Goal: Contribute content

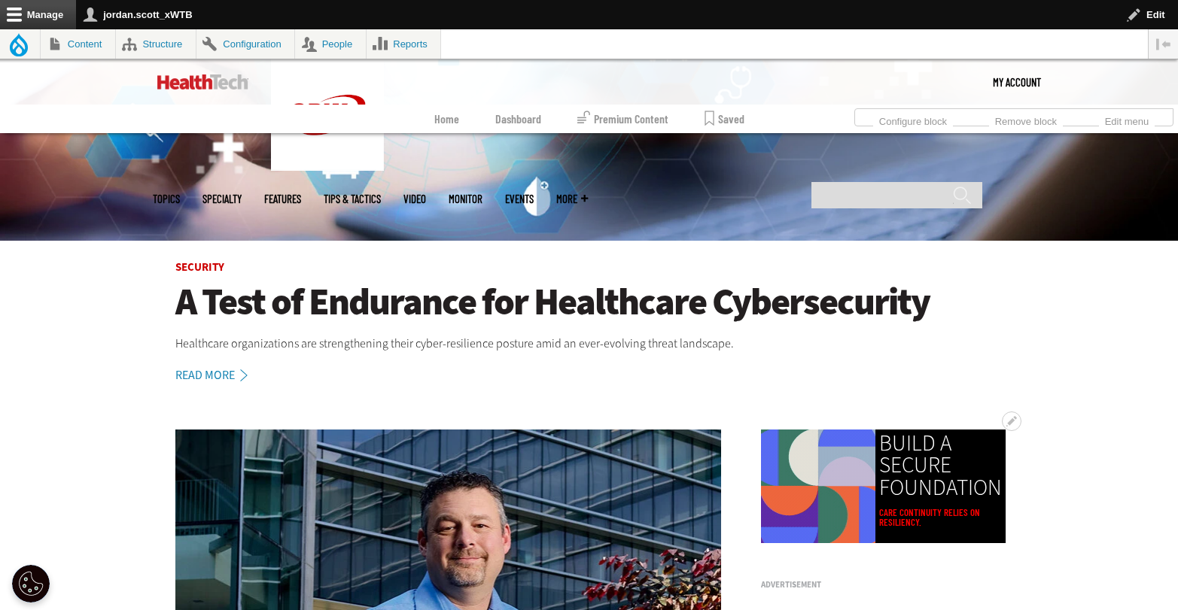
scroll to position [250, 0]
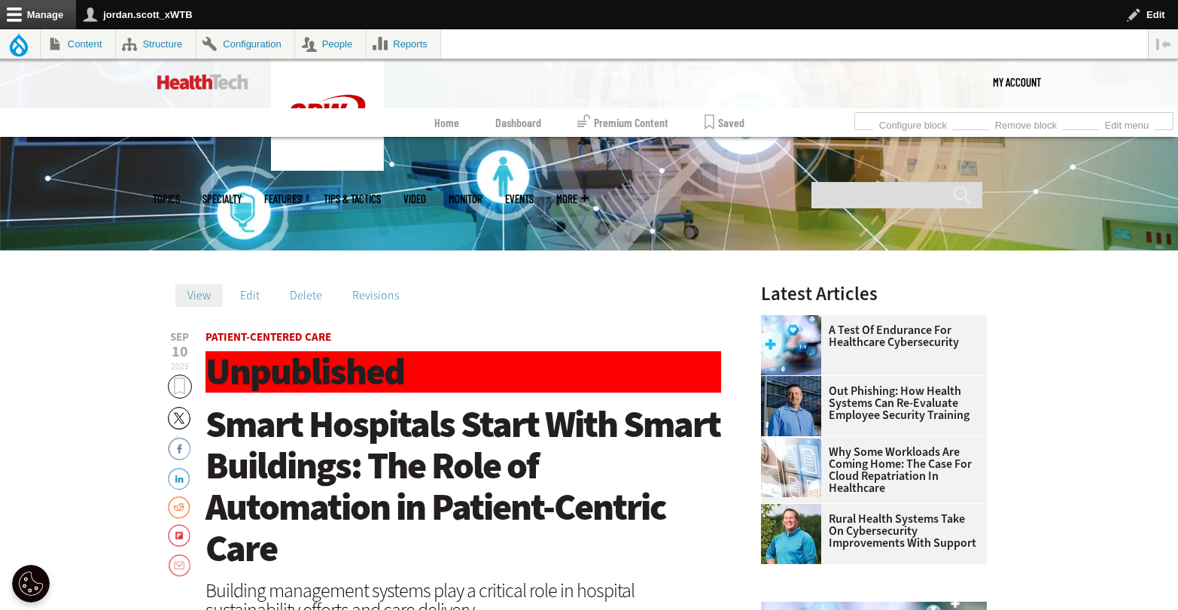
scroll to position [500, 0]
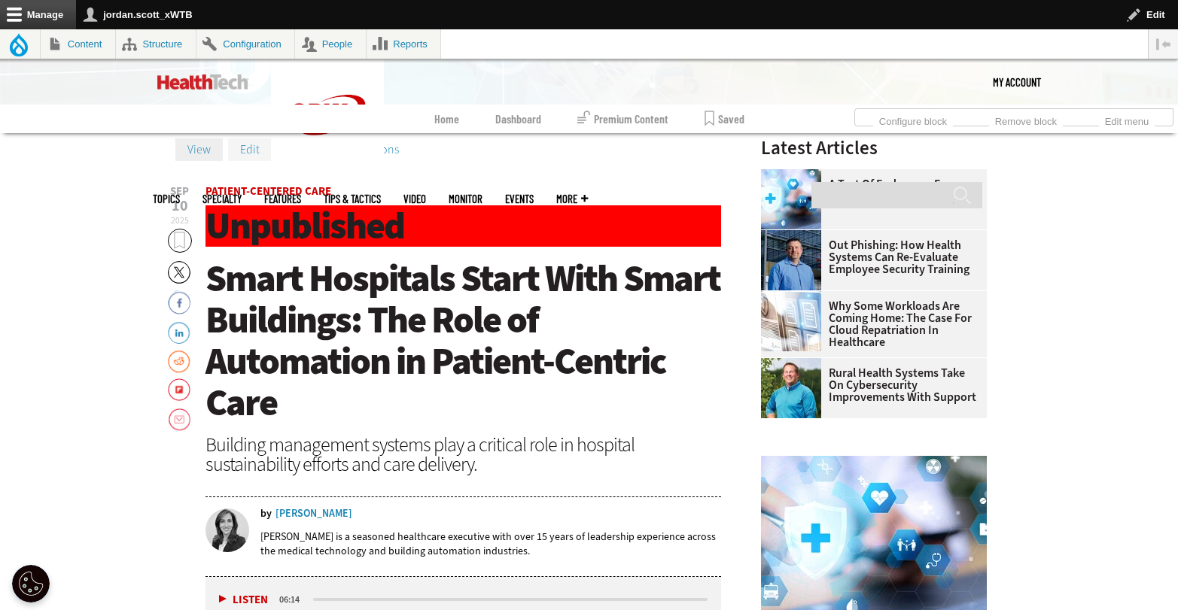
click at [251, 151] on link "Edit" at bounding box center [250, 149] width 44 height 23
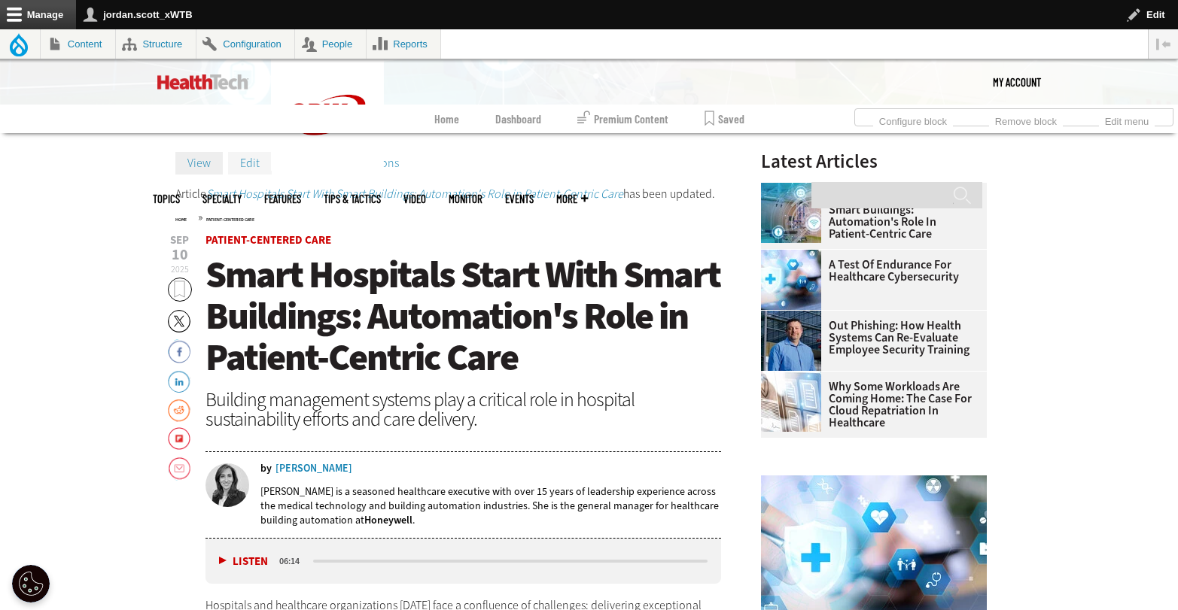
click at [244, 169] on link "Edit" at bounding box center [250, 163] width 44 height 23
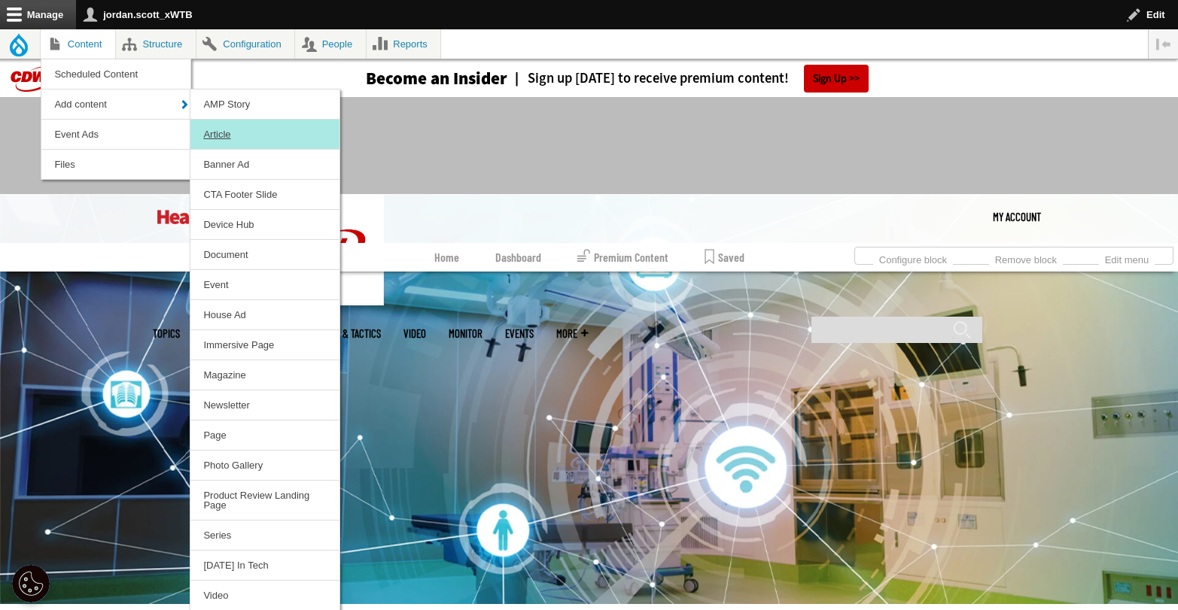
click at [218, 126] on link "Article" at bounding box center [264, 134] width 149 height 29
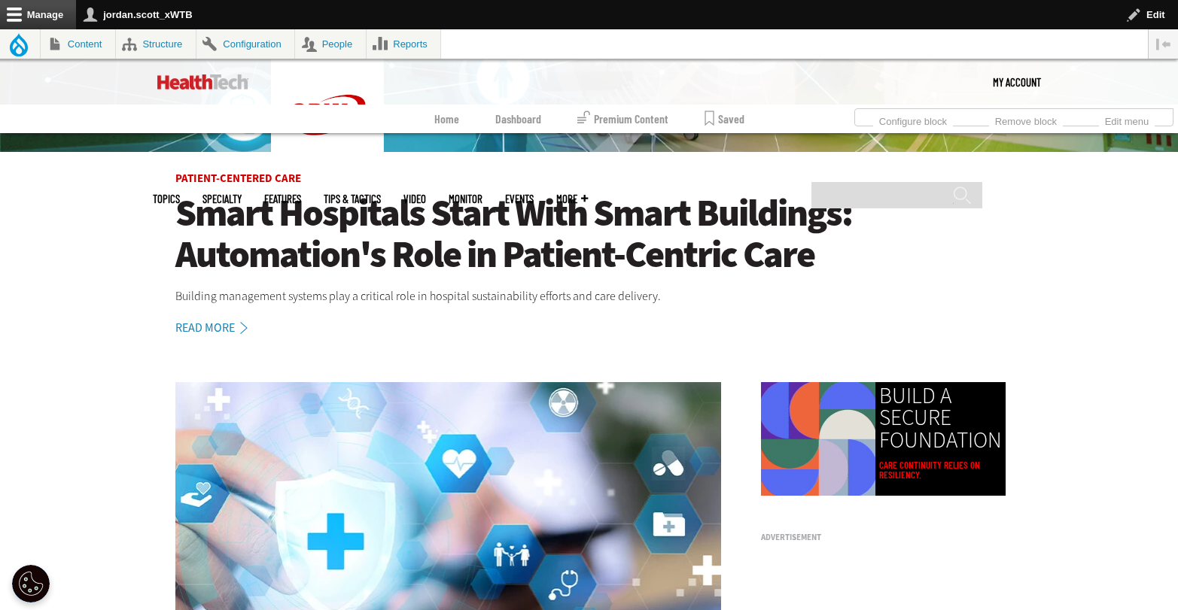
scroll to position [621, 0]
